Goal: Navigation & Orientation: Find specific page/section

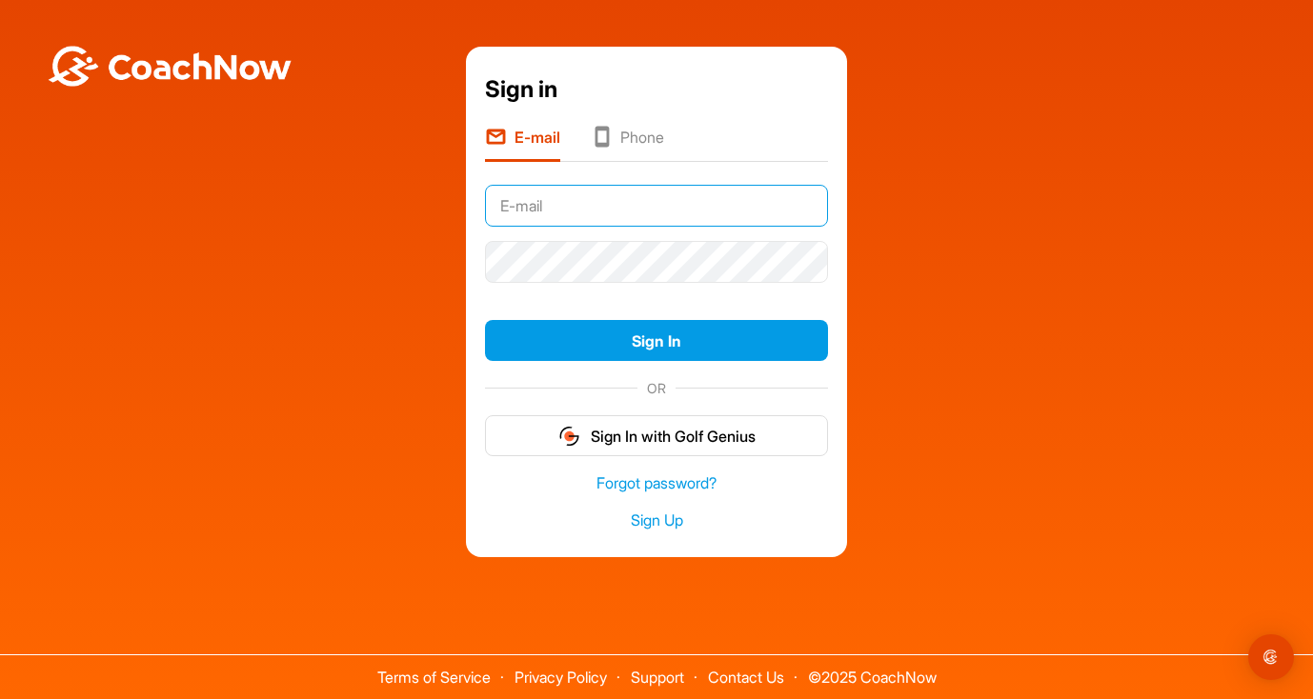
type input "[EMAIL_ADDRESS][DOMAIN_NAME]"
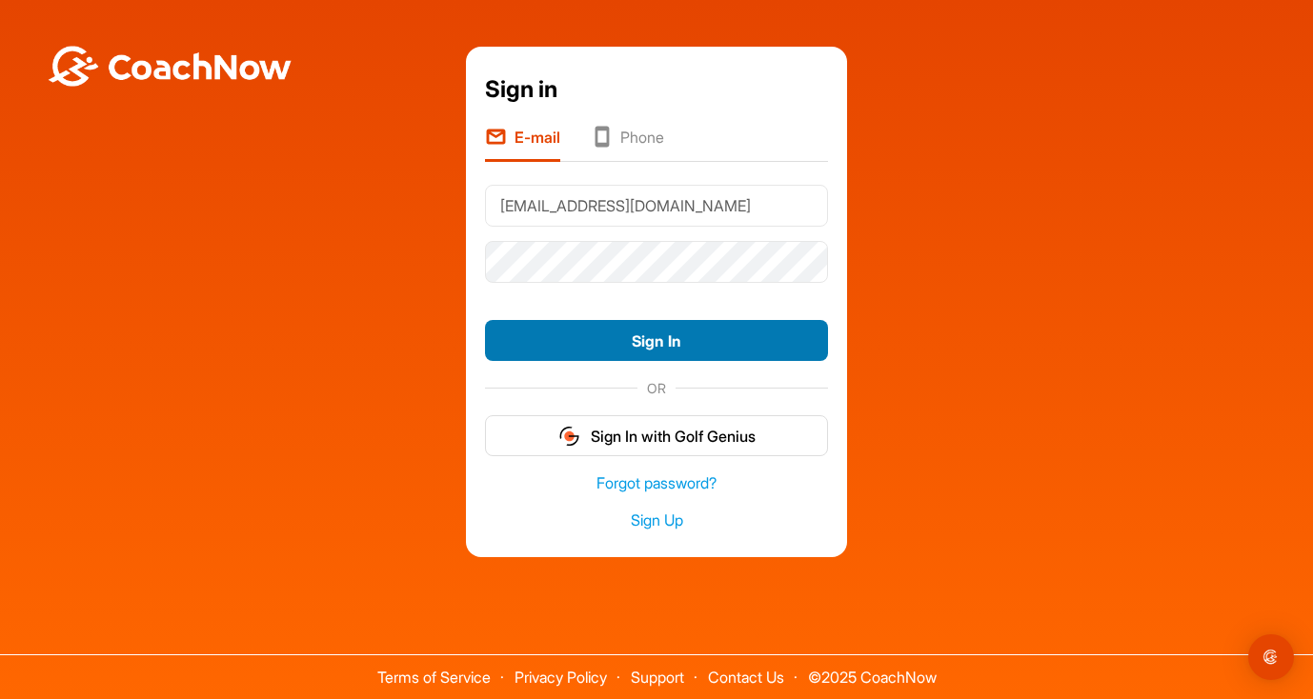
click at [653, 347] on button "Sign In" at bounding box center [656, 340] width 343 height 41
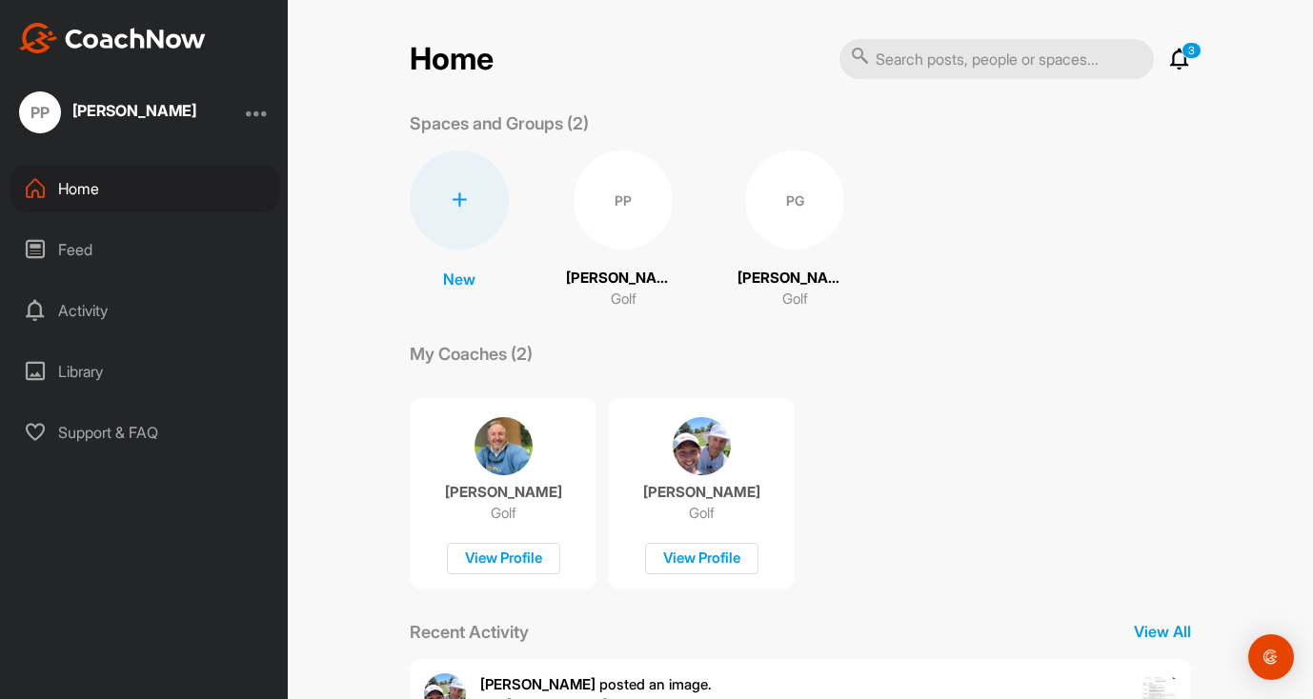
click at [653, 228] on div "PP" at bounding box center [622, 200] width 99 height 99
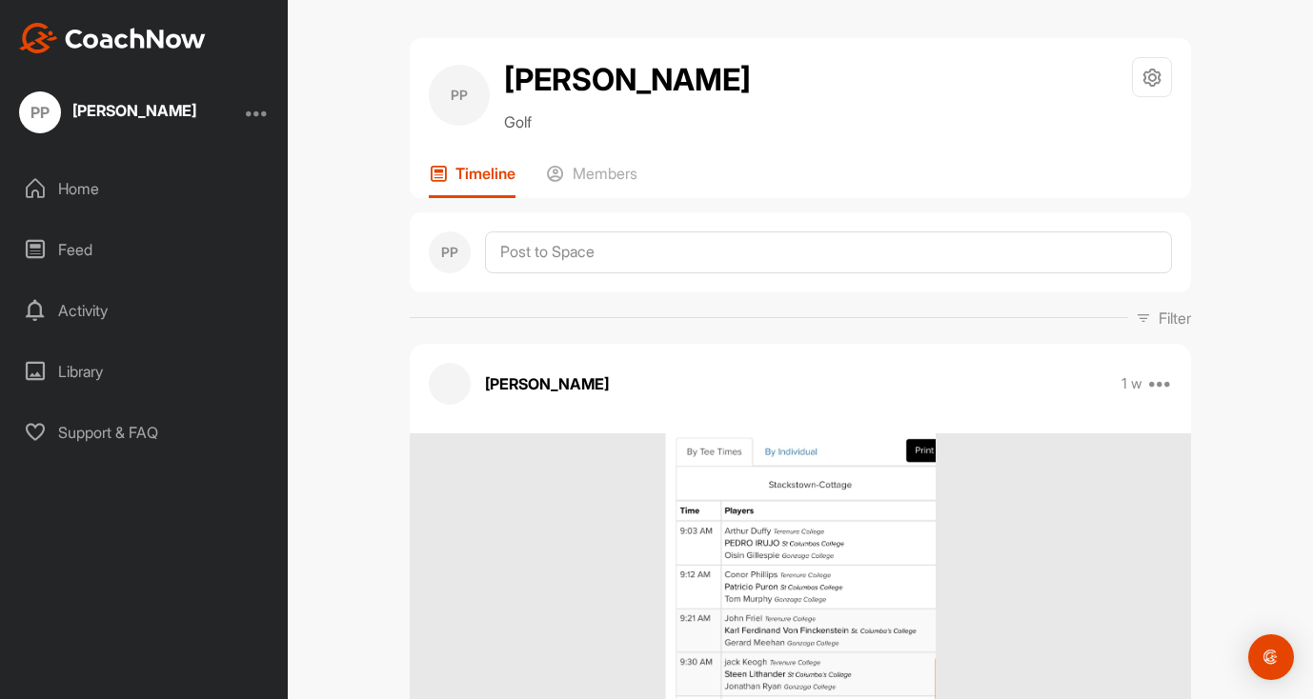
click at [125, 44] on img at bounding box center [112, 38] width 187 height 30
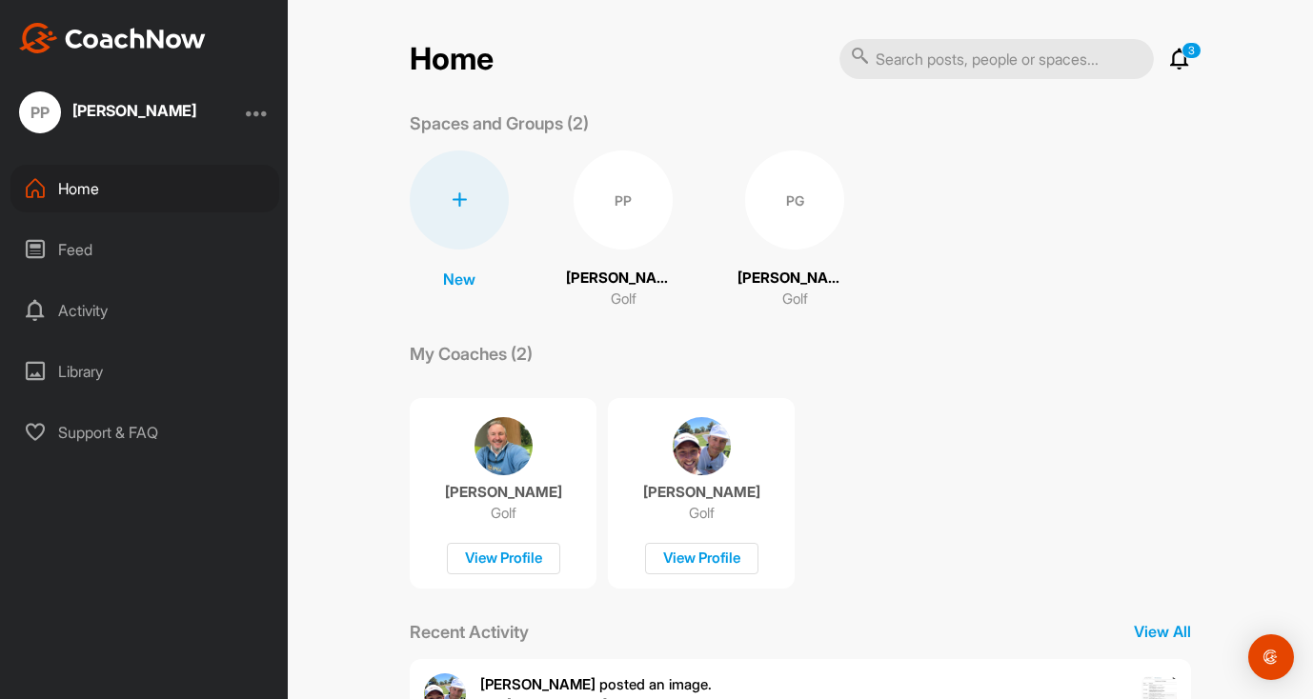
click at [760, 243] on div "PG" at bounding box center [794, 200] width 99 height 99
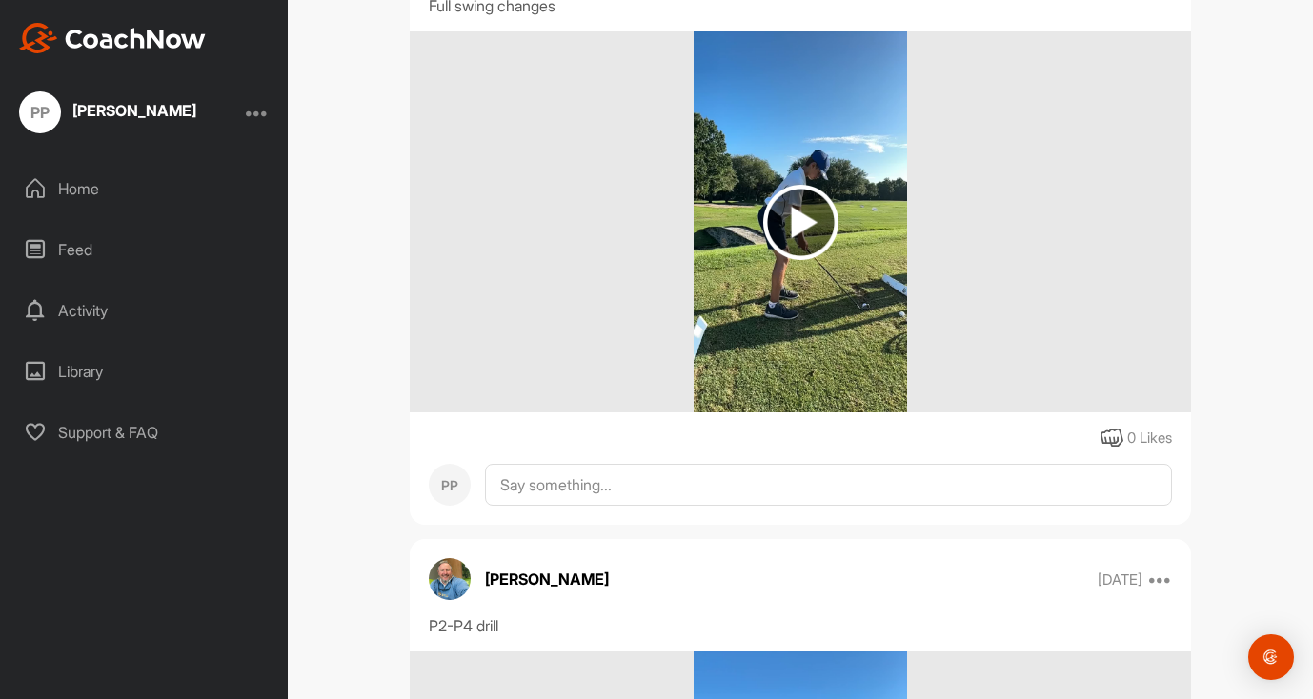
scroll to position [2052, 0]
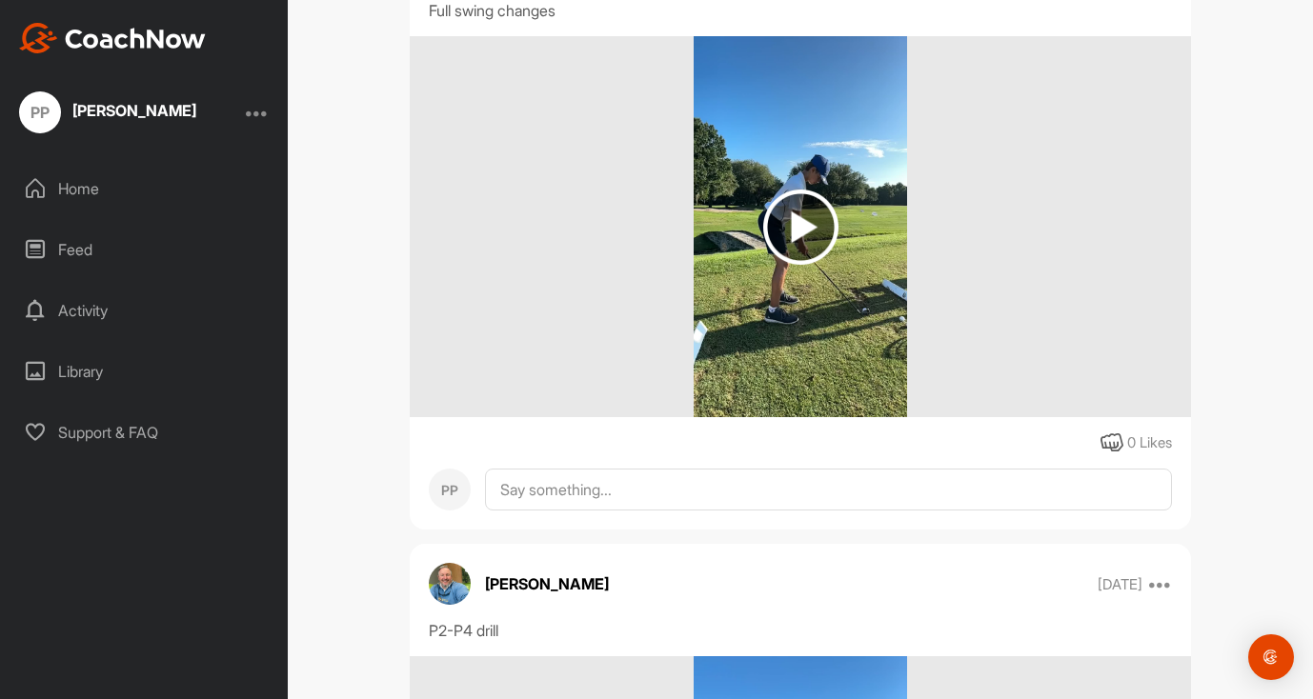
click at [815, 215] on img at bounding box center [800, 227] width 75 height 75
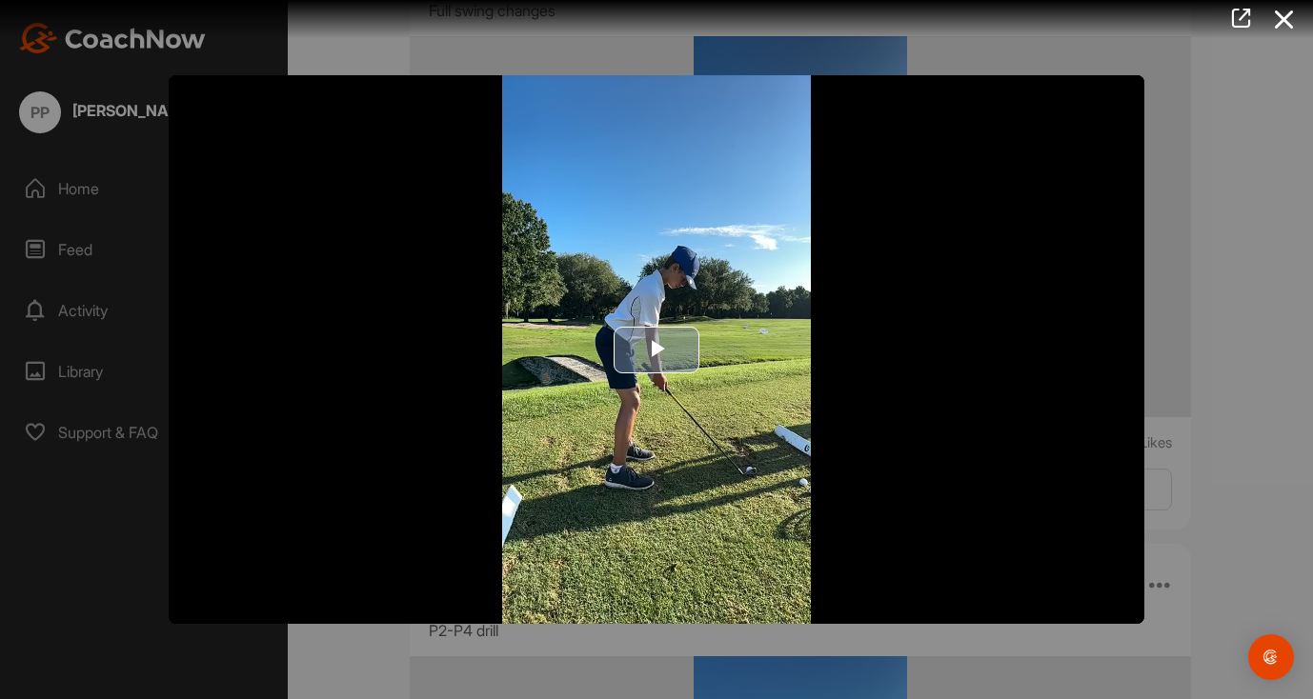
click at [656, 350] on span "Video Player" at bounding box center [656, 350] width 0 height 0
click at [842, 358] on video "Video Player" at bounding box center [656, 349] width 975 height 549
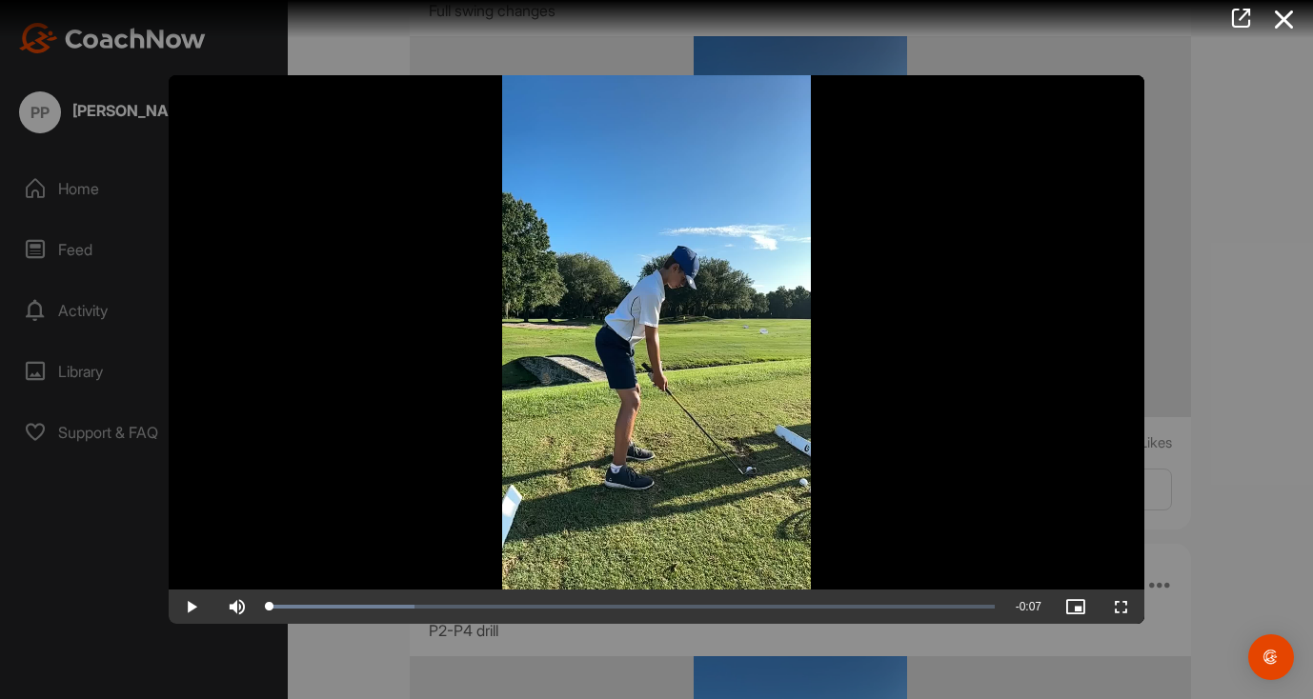
click at [192, 607] on span "Video Player" at bounding box center [192, 607] width 46 height 0
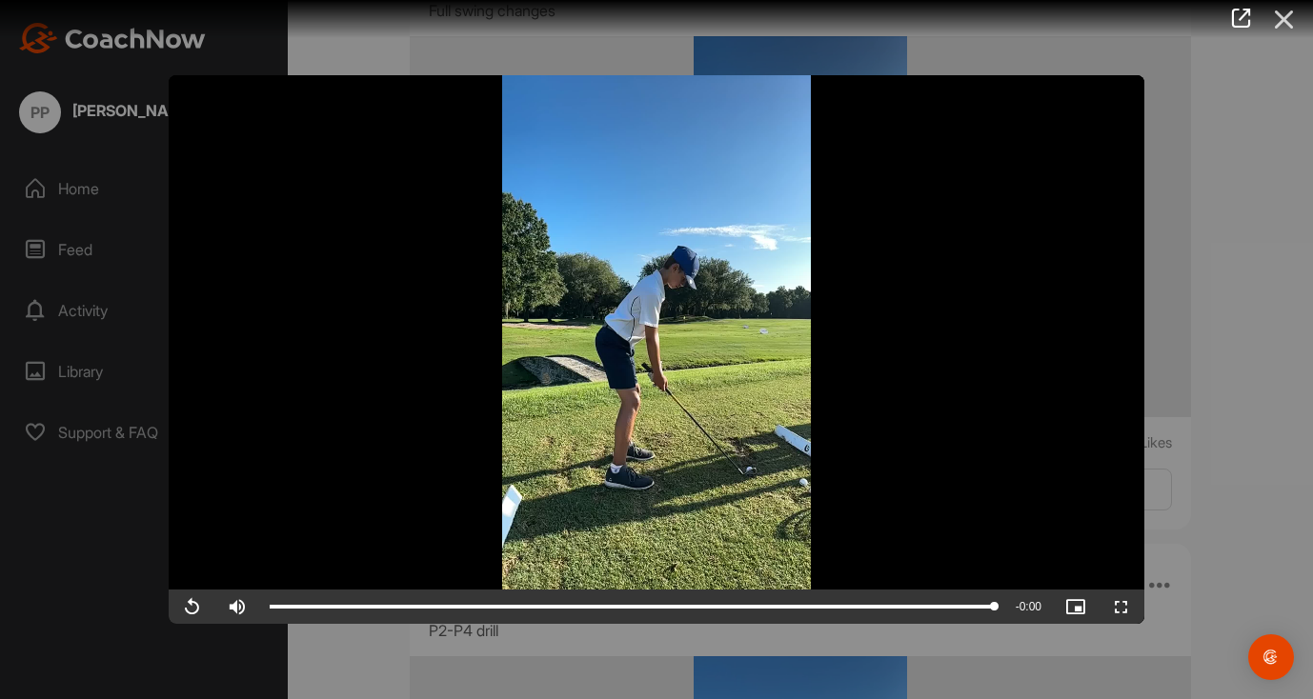
click at [1294, 18] on icon at bounding box center [1284, 19] width 44 height 35
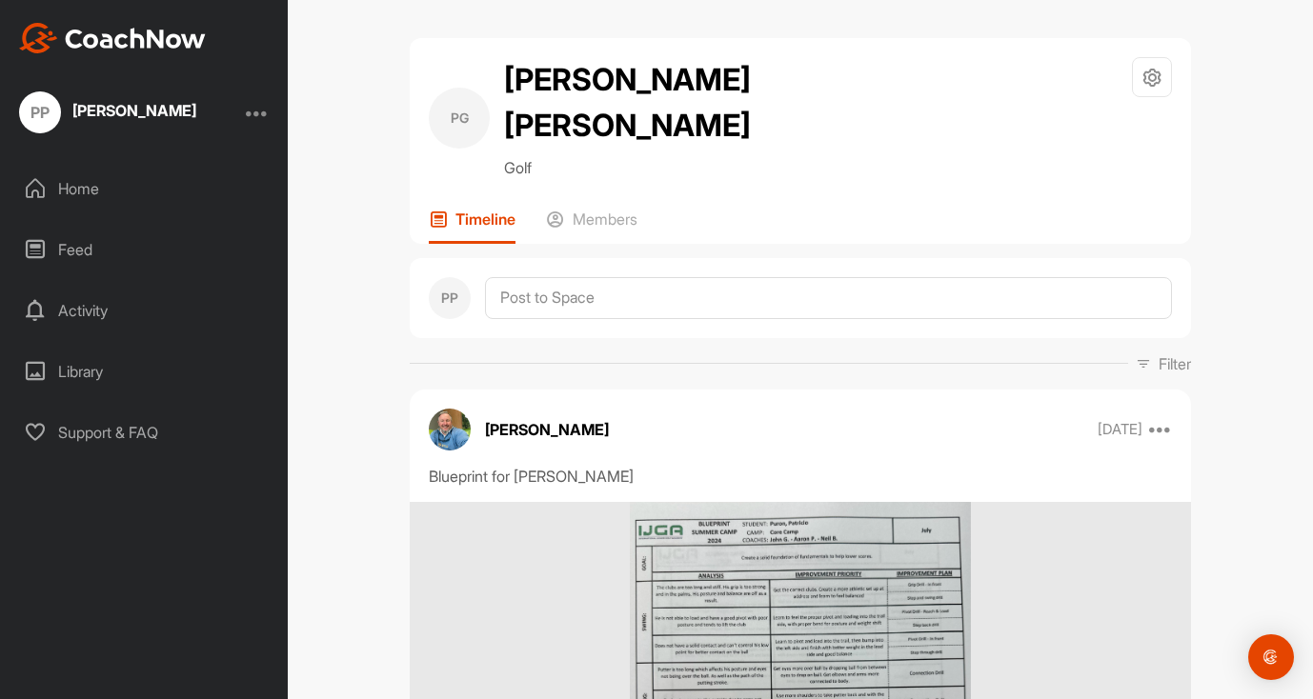
scroll to position [0, 0]
click at [159, 29] on img at bounding box center [112, 38] width 187 height 30
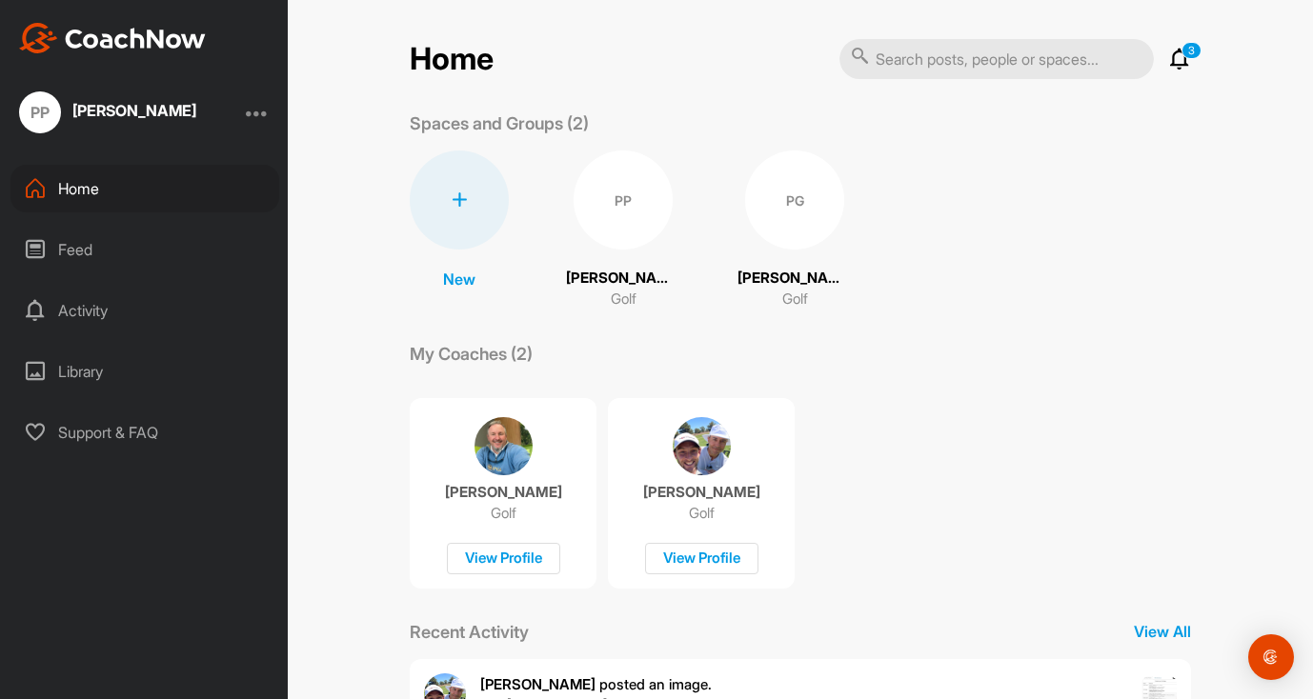
click at [622, 217] on div "PP" at bounding box center [622, 200] width 99 height 99
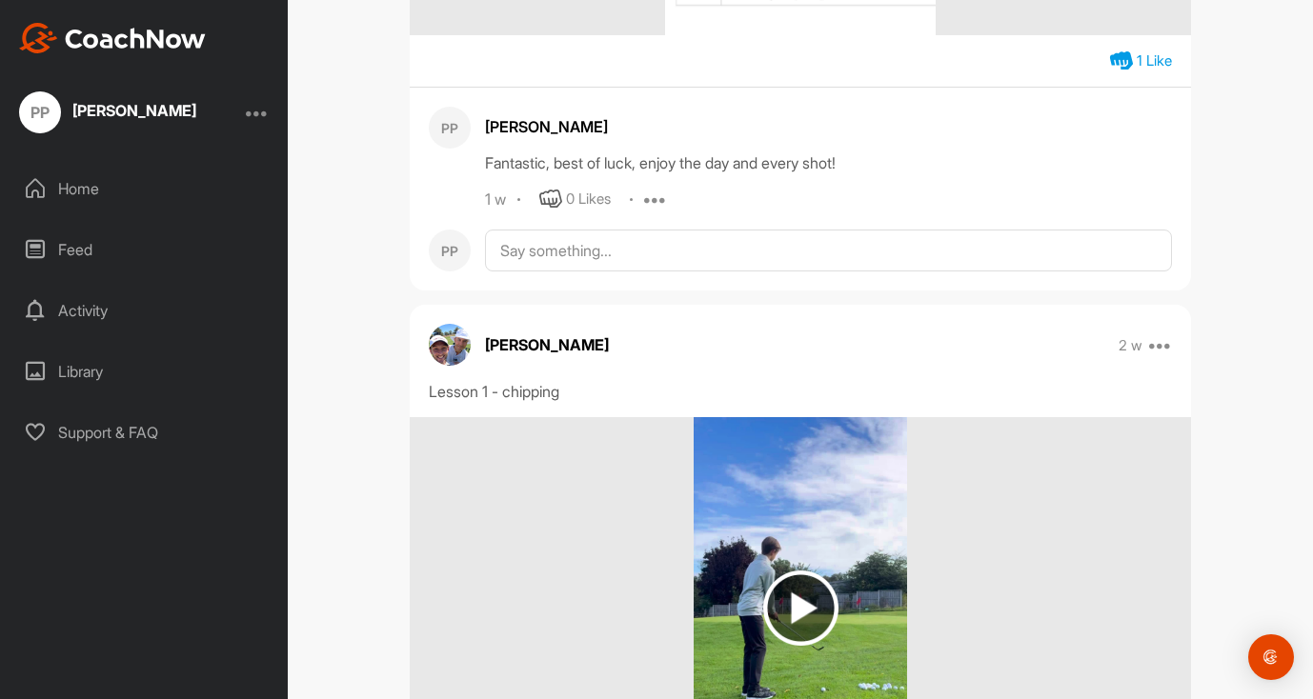
scroll to position [949, 0]
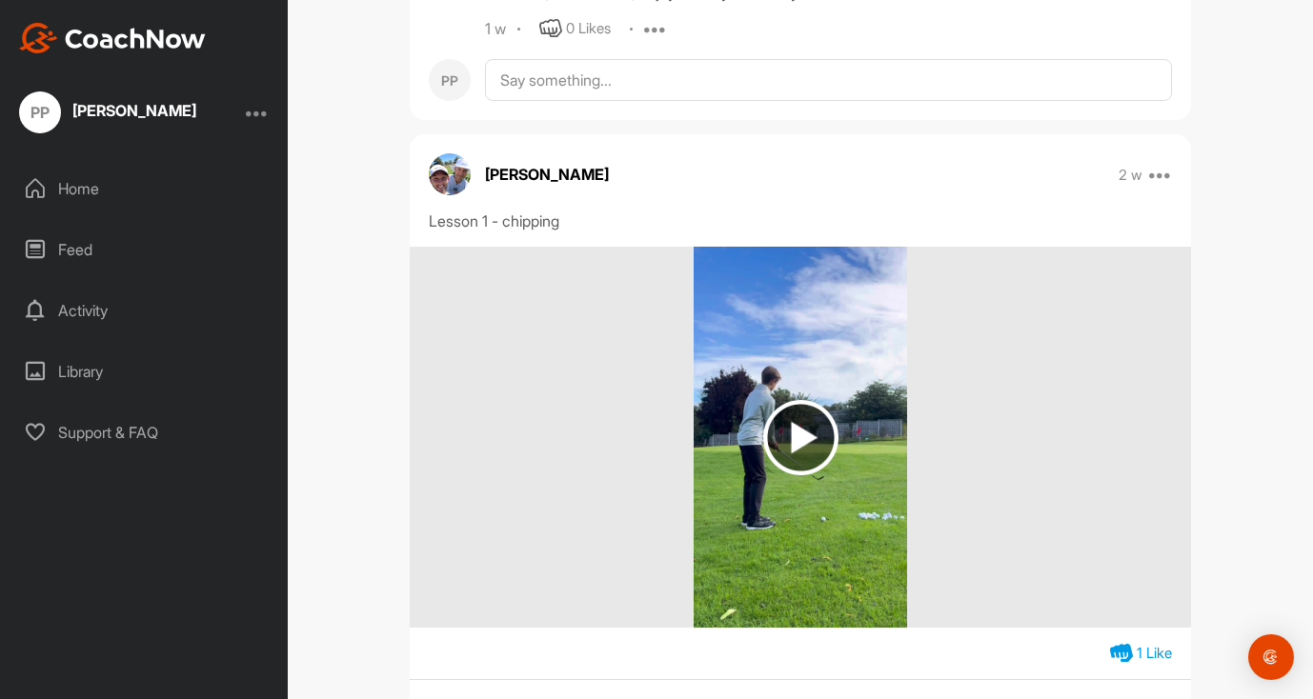
click at [790, 476] on img at bounding box center [800, 437] width 214 height 381
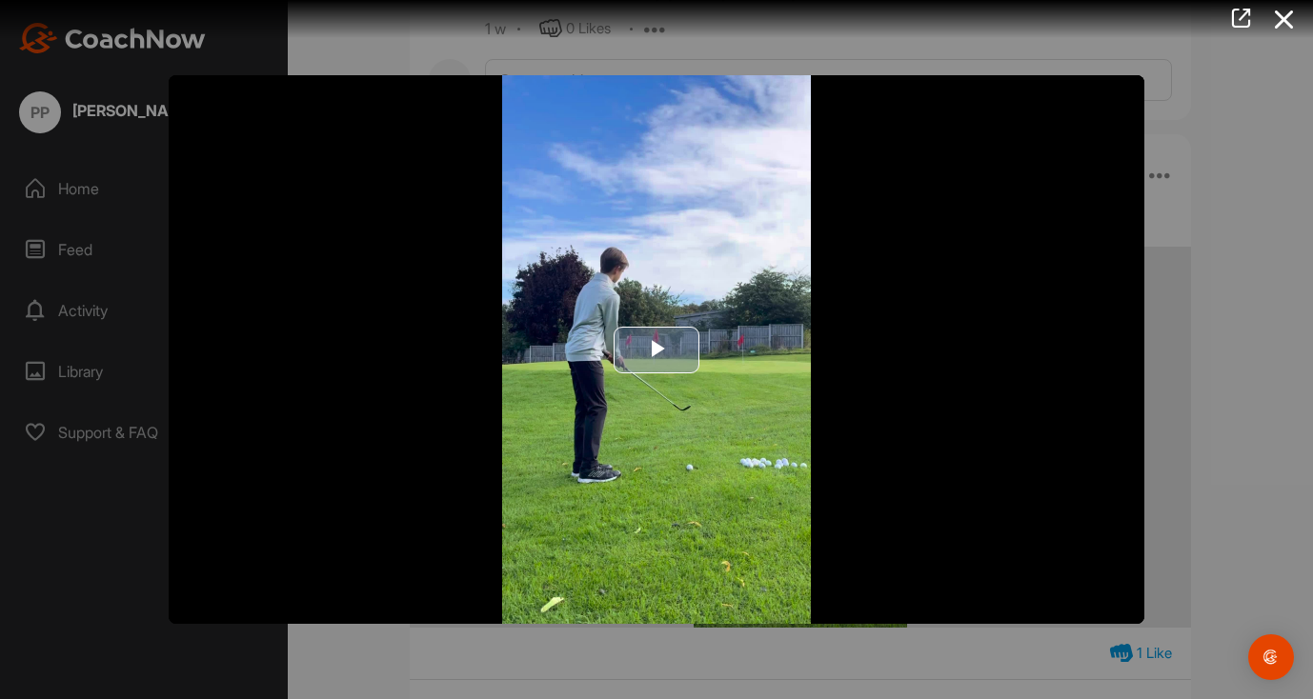
click at [656, 350] on span "Video Player" at bounding box center [656, 350] width 0 height 0
click at [1282, 26] on icon at bounding box center [1284, 19] width 44 height 35
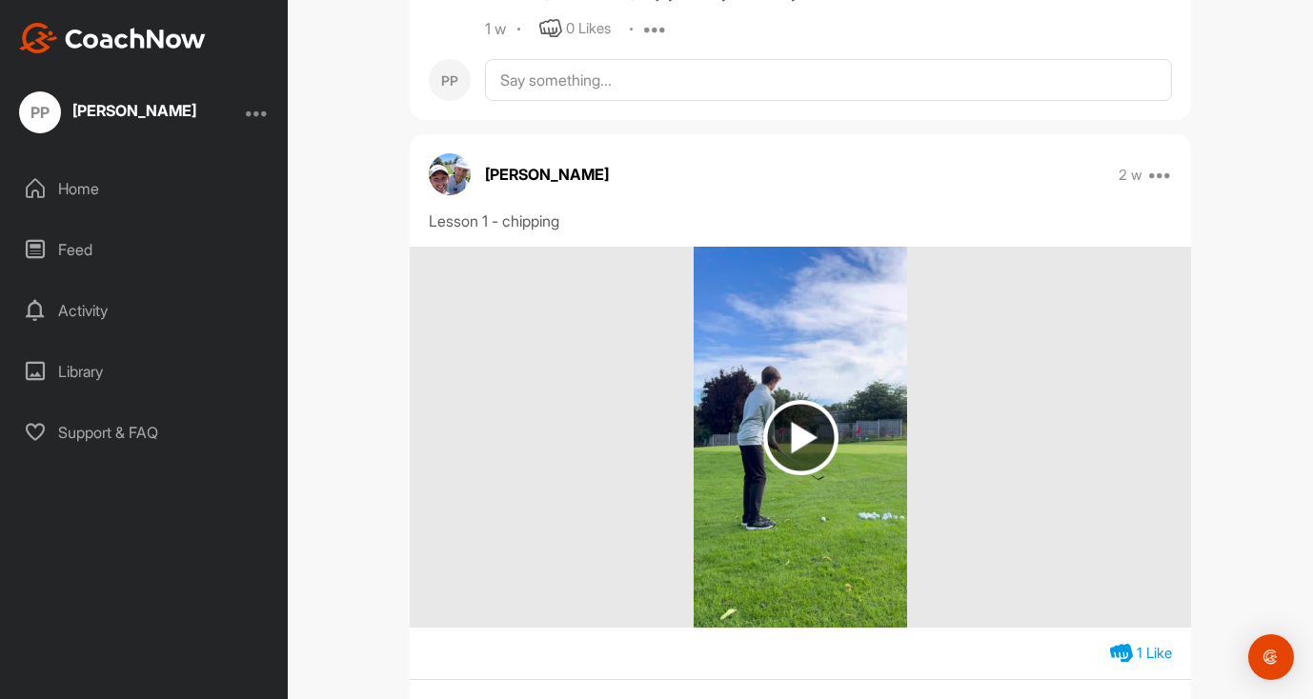
click at [166, 43] on img at bounding box center [112, 38] width 187 height 30
